Goal: Task Accomplishment & Management: Use online tool/utility

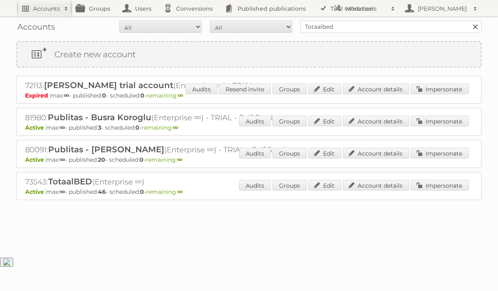
click at [29, 7] on link "Accounts" at bounding box center [44, 8] width 56 height 16
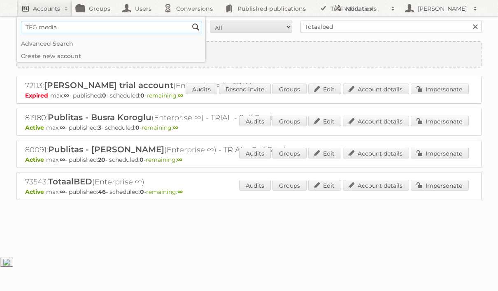
type input"] "TFG media"
click at [190, 21] on input "Search" at bounding box center [196, 27] width 12 height 12
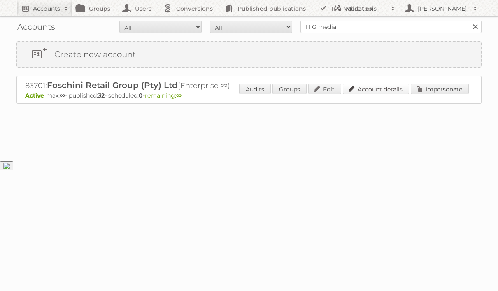
click at [388, 92] on link "Account details" at bounding box center [376, 89] width 66 height 11
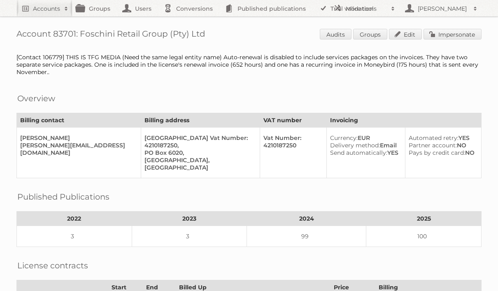
click at [445, 30] on link "Impersonate" at bounding box center [452, 34] width 58 height 11
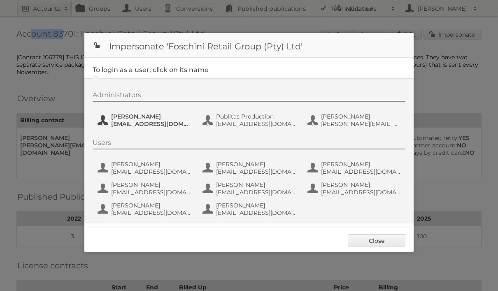
click at [128, 118] on span "Jeanne de Wet" at bounding box center [151, 116] width 80 height 7
